Goal: Information Seeking & Learning: Learn about a topic

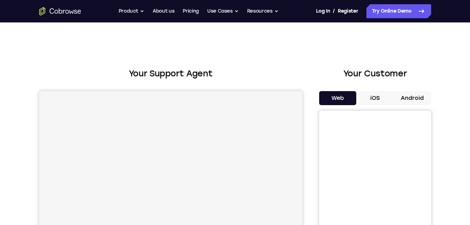
click at [415, 99] on button "Android" at bounding box center [412, 98] width 37 height 14
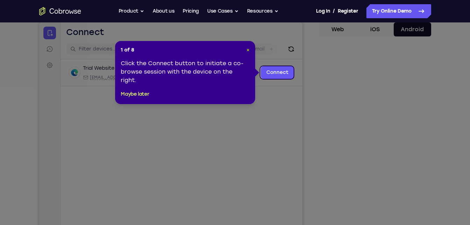
click at [249, 49] on span "×" at bounding box center [247, 50] width 3 height 6
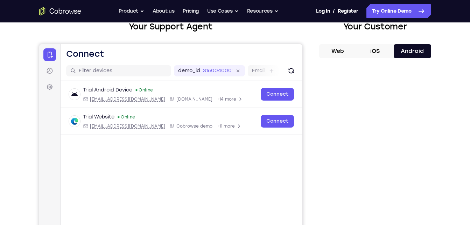
scroll to position [38, 0]
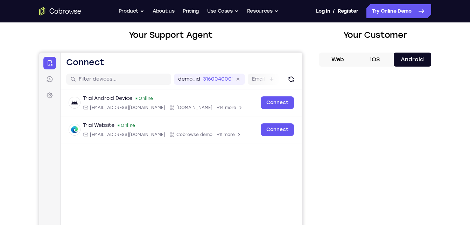
click at [438, 133] on div "Your Support Agent Your Customer Web iOS Android Next Steps We’d be happy to gi…" at bounding box center [235, 214] width 448 height 461
